Goal: Information Seeking & Learning: Learn about a topic

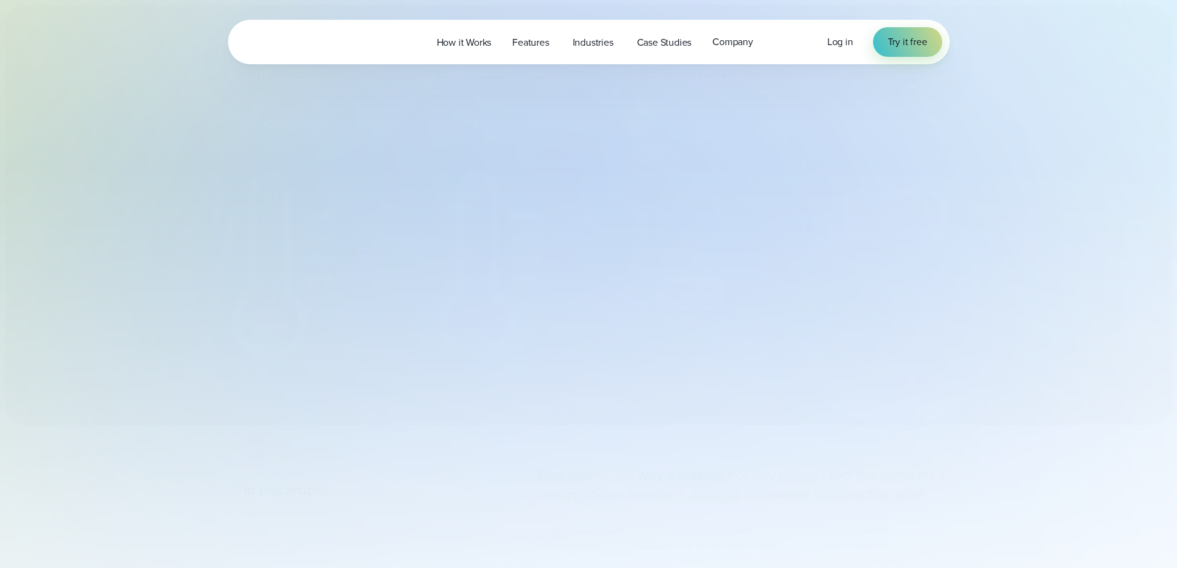
select select "***"
type input "*******"
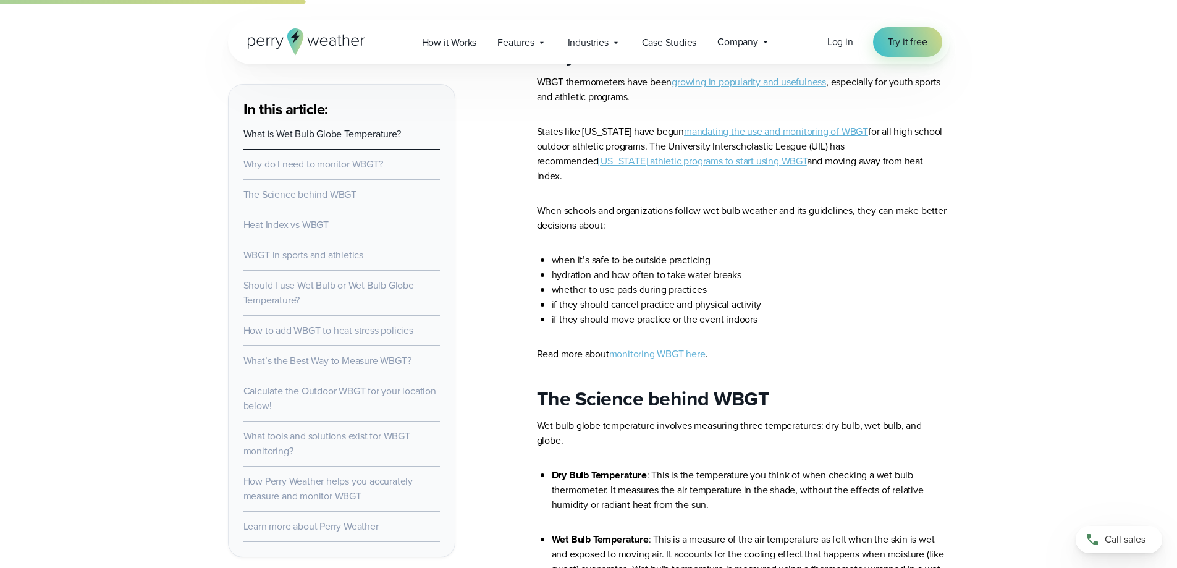
scroll to position [1421, 0]
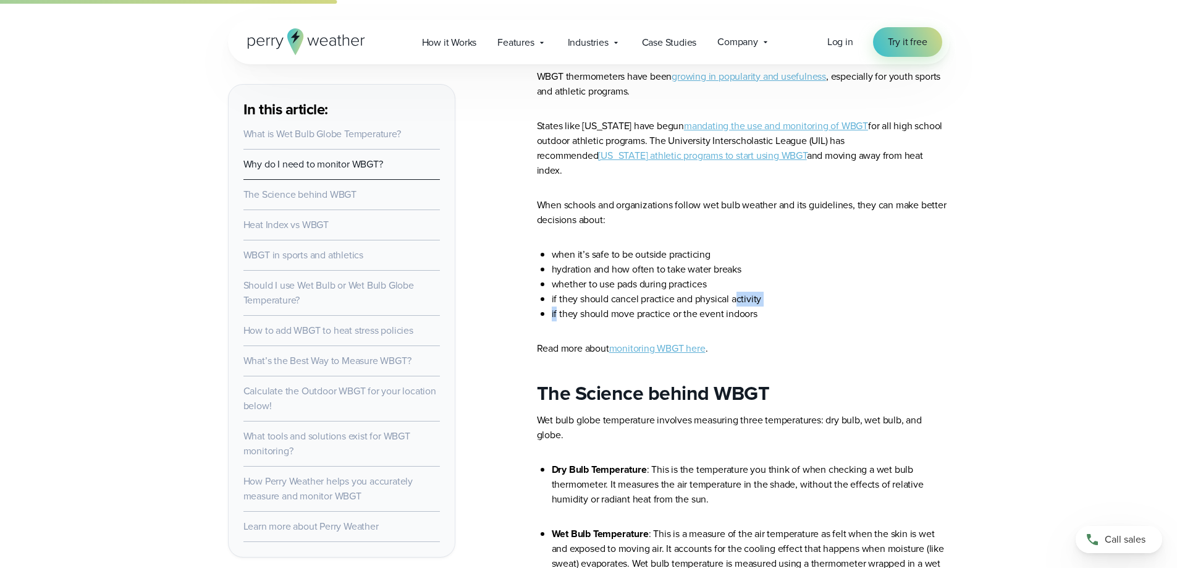
drag, startPoint x: 557, startPoint y: 309, endPoint x: 737, endPoint y: 293, distance: 180.4
click at [737, 293] on ul "when it’s safe to be outside practicing hydration and how often to take water b…" at bounding box center [743, 284] width 413 height 74
click at [737, 293] on li "if they should cancel practice and physical activity" at bounding box center [751, 299] width 398 height 15
drag, startPoint x: 753, startPoint y: 308, endPoint x: 627, endPoint y: 289, distance: 127.4
click at [630, 290] on ul "when it’s safe to be outside practicing hydration and how often to take water b…" at bounding box center [743, 284] width 413 height 74
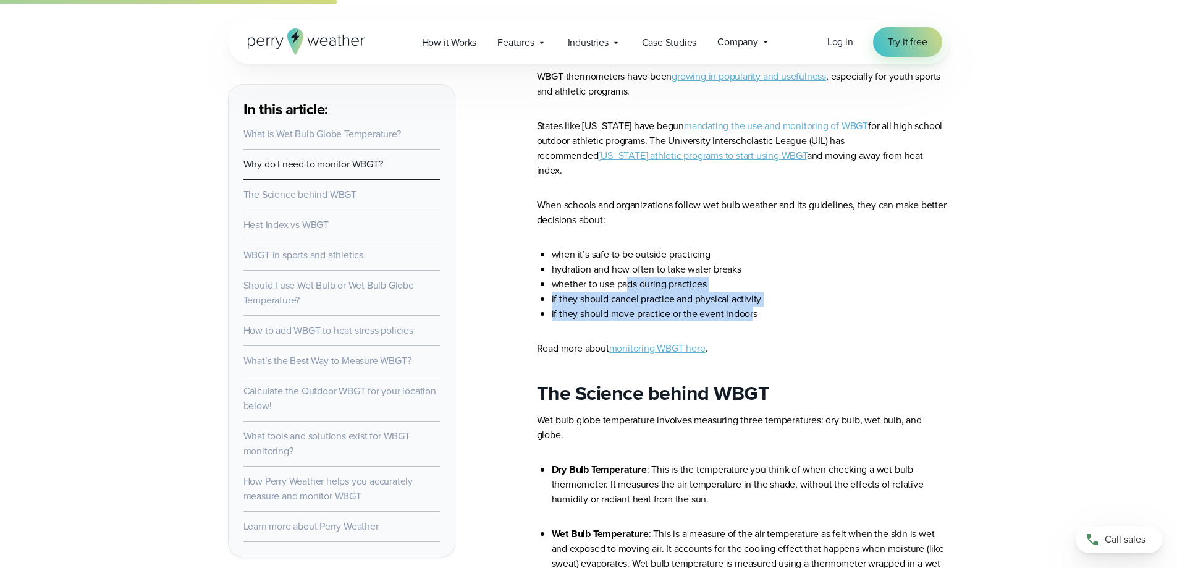
click at [626, 289] on li "whether to use pads during practices" at bounding box center [751, 284] width 398 height 15
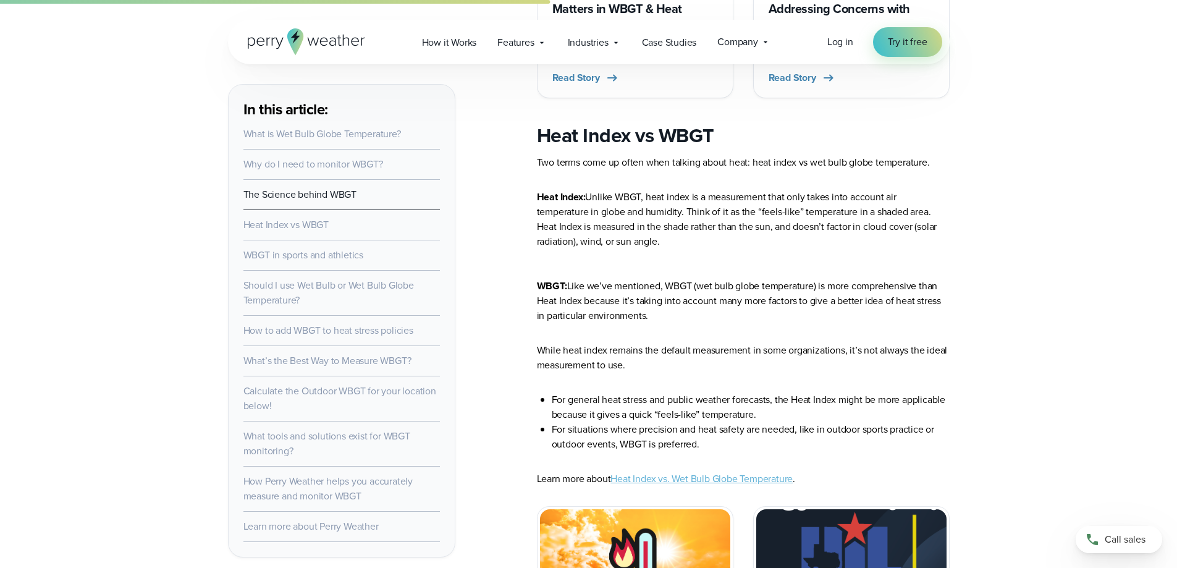
scroll to position [2286, 0]
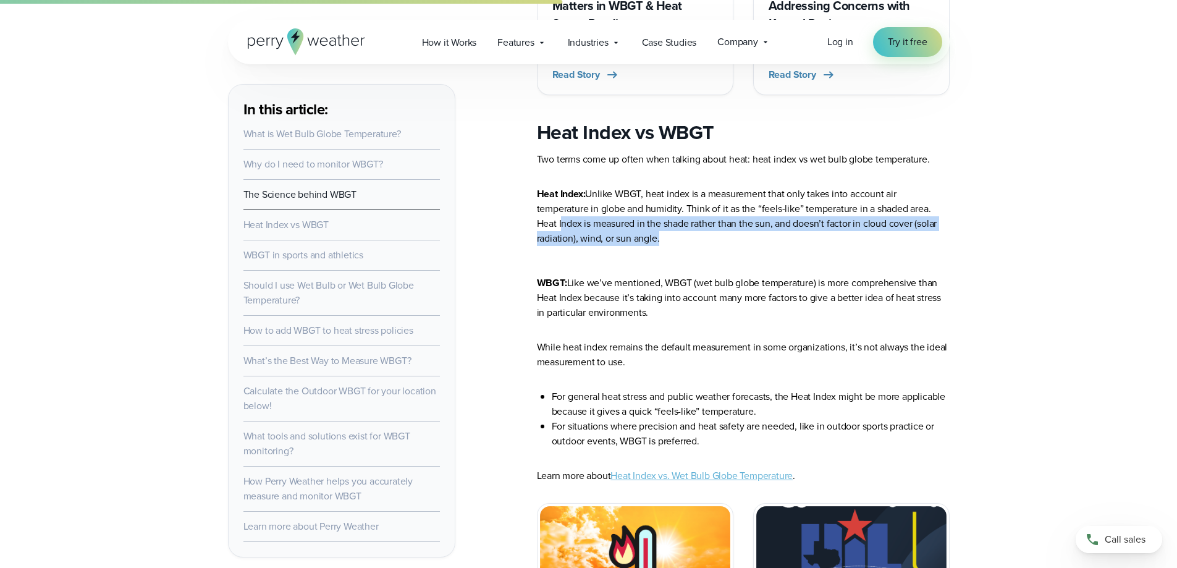
drag, startPoint x: 693, startPoint y: 238, endPoint x: 560, endPoint y: 224, distance: 134.2
click at [560, 224] on p "Heat Index: Unlike WBGT, heat index is a measurement that only takes into accou…" at bounding box center [743, 253] width 413 height 133
drag, startPoint x: 560, startPoint y: 224, endPoint x: 779, endPoint y: 243, distance: 220.2
click at [779, 243] on p "Heat Index: Unlike WBGT, heat index is a measurement that only takes into accou…" at bounding box center [743, 253] width 413 height 133
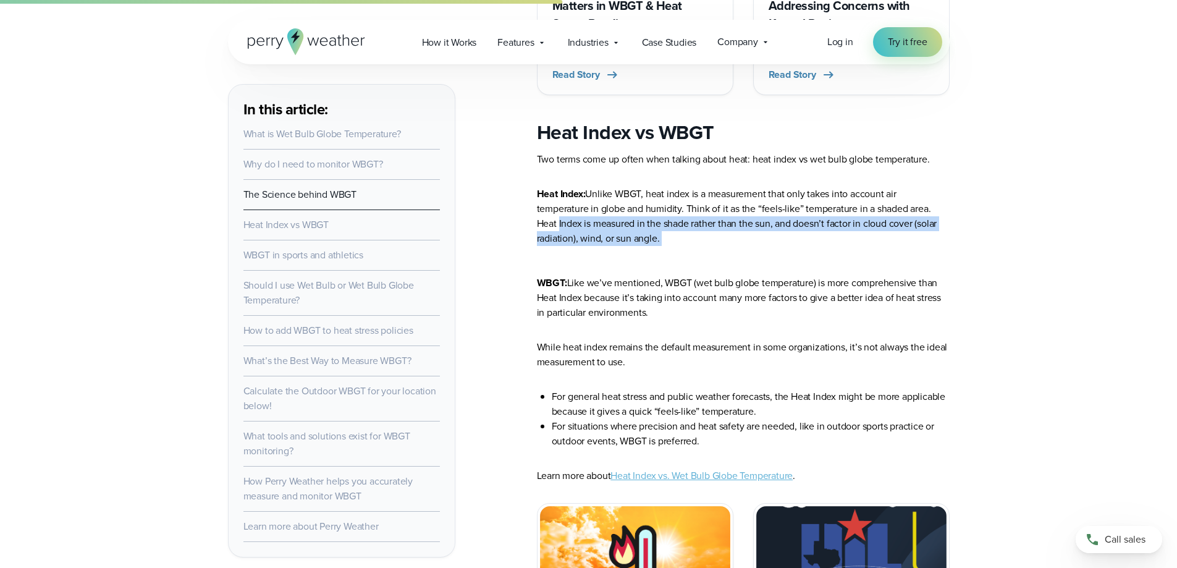
click at [779, 243] on p "Heat Index: Unlike WBGT, heat index is a measurement that only takes into accou…" at bounding box center [743, 253] width 413 height 133
drag, startPoint x: 680, startPoint y: 234, endPoint x: 602, endPoint y: 222, distance: 79.4
click at [602, 222] on p "Heat Index: Unlike WBGT, heat index is a measurement that only takes into accou…" at bounding box center [743, 253] width 413 height 133
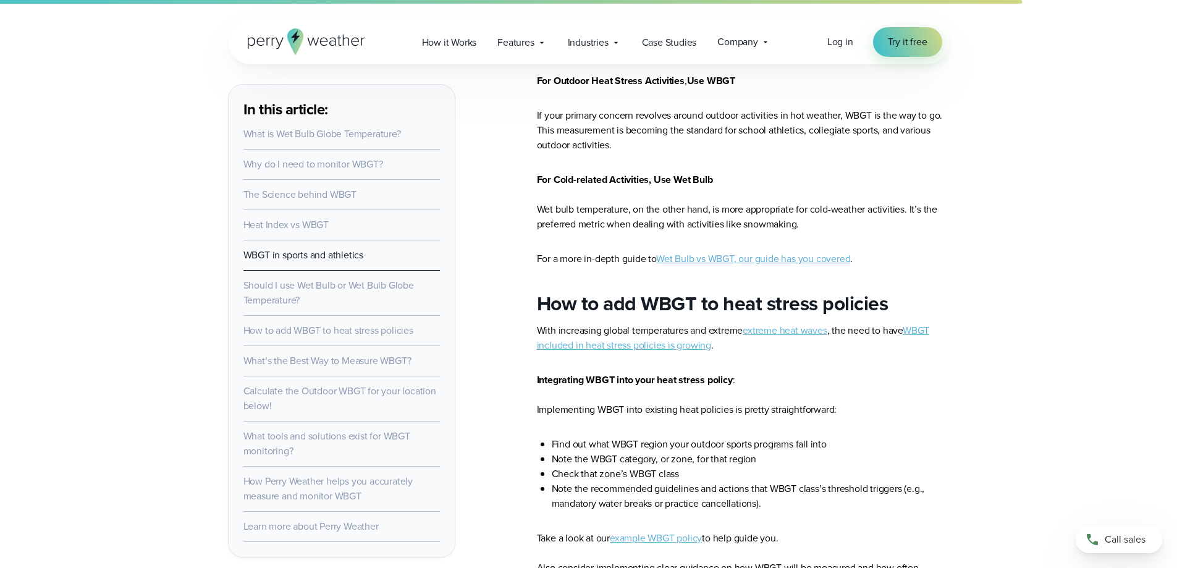
scroll to position [4942, 0]
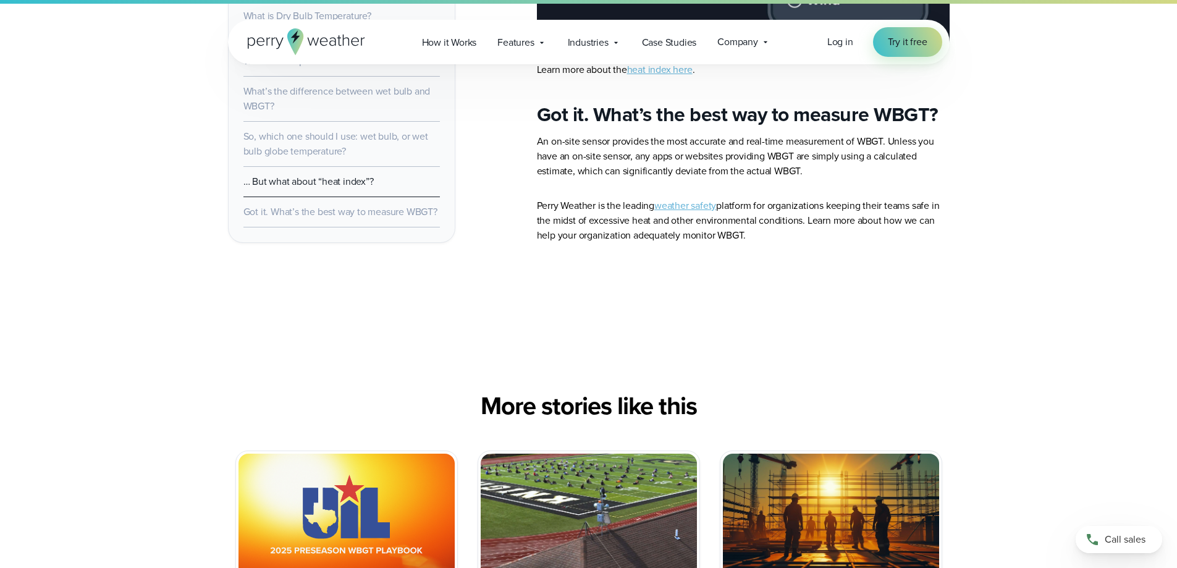
scroll to position [2780, 0]
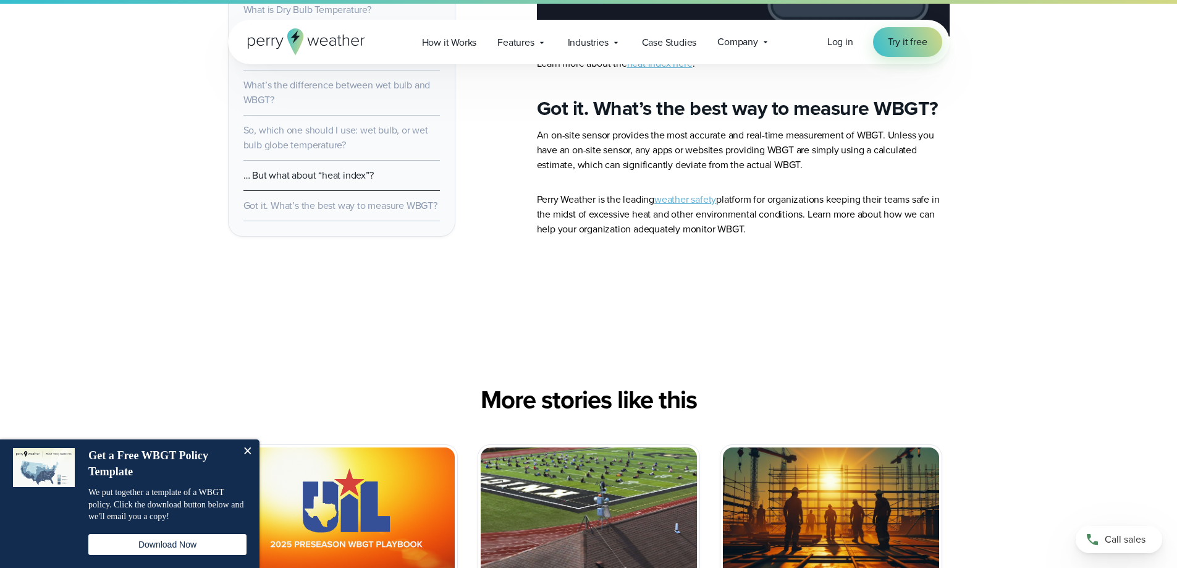
click at [699, 192] on link "weather safety" at bounding box center [685, 199] width 62 height 14
